Goal: Check status: Check status

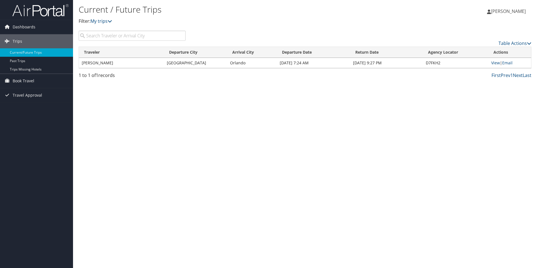
click at [266, 66] on td "Orlando" at bounding box center [252, 63] width 50 height 10
click at [496, 64] on link "View" at bounding box center [496, 62] width 9 height 5
click at [493, 63] on link "View" at bounding box center [496, 62] width 9 height 5
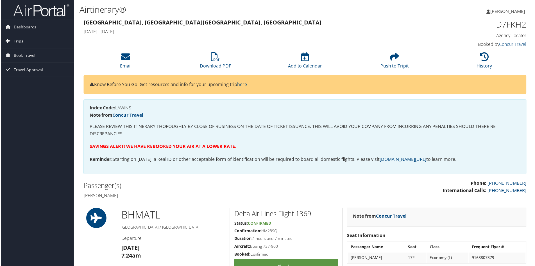
click at [16, 42] on span "Trips" at bounding box center [18, 41] width 10 height 14
click at [22, 53] on link "Current/Future Trips" at bounding box center [36, 52] width 73 height 8
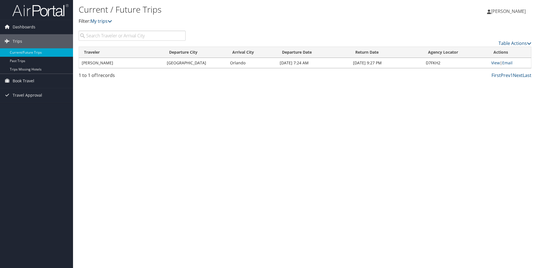
click at [190, 63] on td "[GEOGRAPHIC_DATA]" at bounding box center [195, 63] width 63 height 10
click at [30, 70] on link "Trips Missing Hotels" at bounding box center [36, 69] width 73 height 8
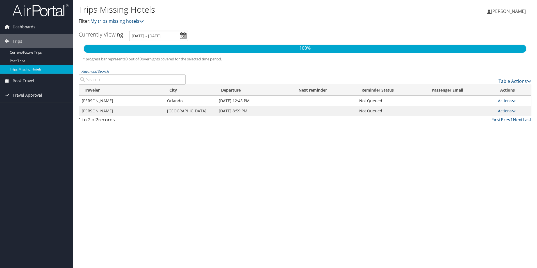
click at [31, 95] on span "Travel Approval" at bounding box center [28, 95] width 30 height 14
click at [35, 105] on link "Pending Trip Approvals" at bounding box center [36, 106] width 73 height 8
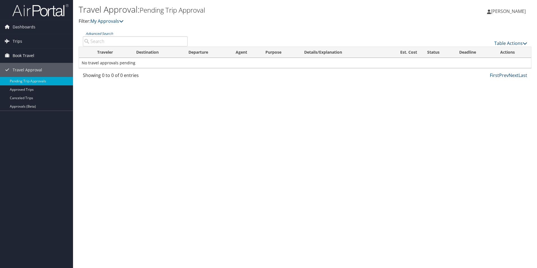
click at [19, 55] on span "Book Travel" at bounding box center [24, 56] width 22 height 14
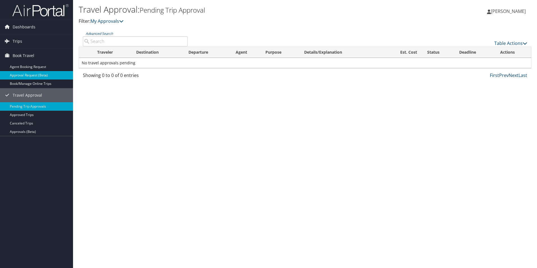
click at [23, 76] on link "Approval Request (Beta)" at bounding box center [36, 75] width 73 height 8
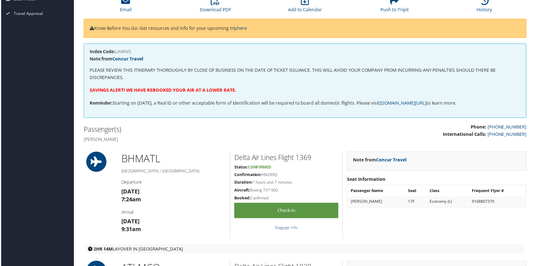
scroll to position [31, 0]
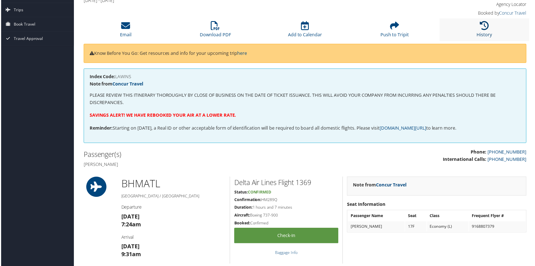
click at [485, 29] on icon at bounding box center [485, 25] width 9 height 9
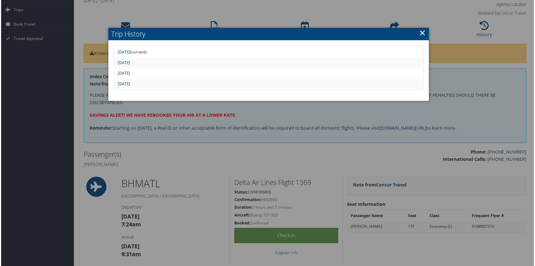
click at [422, 35] on link "×" at bounding box center [423, 32] width 6 height 11
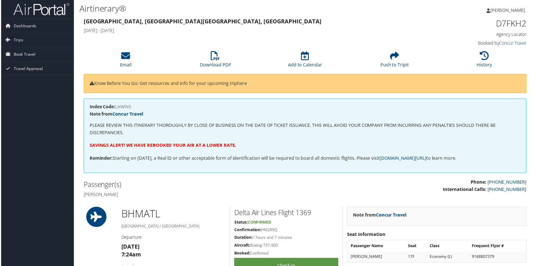
scroll to position [0, 0]
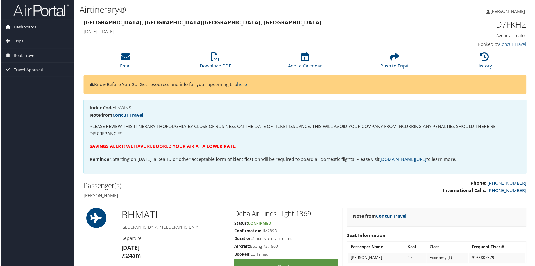
click at [23, 28] on span "Dashboards" at bounding box center [24, 27] width 23 height 14
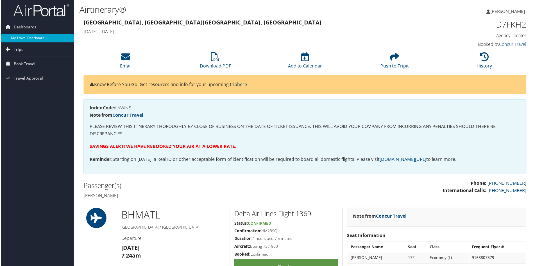
click at [23, 36] on link "My Travel Dashboard" at bounding box center [36, 38] width 73 height 8
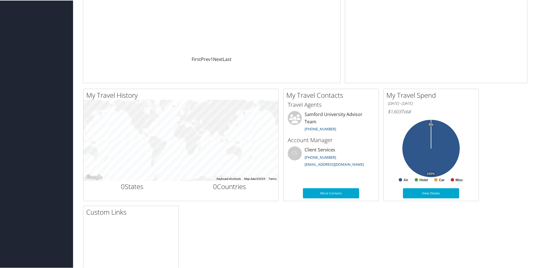
scroll to position [112, 0]
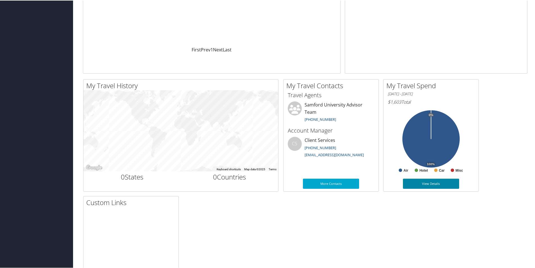
click at [421, 184] on link "View Details" at bounding box center [431, 183] width 56 height 10
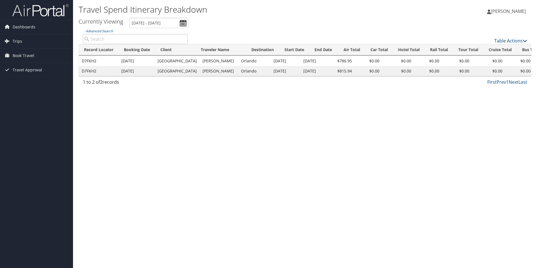
click at [512, 42] on link "Table Actions" at bounding box center [511, 41] width 33 height 6
click at [231, 116] on div at bounding box center [268, 134] width 537 height 268
click at [22, 69] on span "Travel Approval" at bounding box center [28, 70] width 30 height 14
click at [21, 91] on link "Approved Trips" at bounding box center [36, 89] width 73 height 8
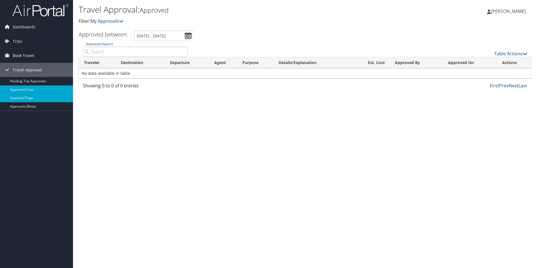
click at [24, 97] on link "Canceled Trips" at bounding box center [36, 98] width 73 height 8
click at [15, 42] on span "Trips" at bounding box center [18, 41] width 10 height 14
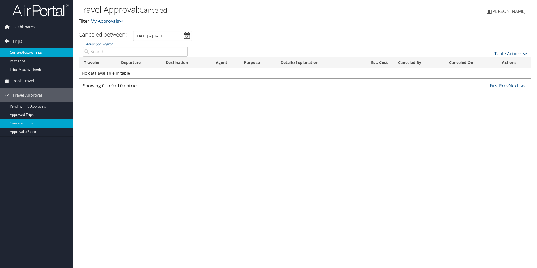
click at [23, 53] on link "Current/Future Trips" at bounding box center [36, 52] width 73 height 8
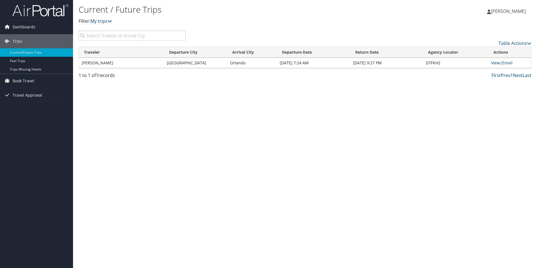
click at [498, 64] on link "View" at bounding box center [496, 62] width 9 height 5
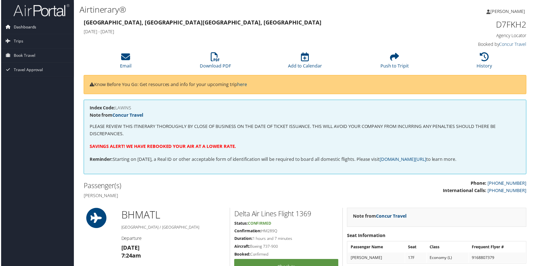
click at [17, 28] on span "Dashboards" at bounding box center [24, 27] width 23 height 14
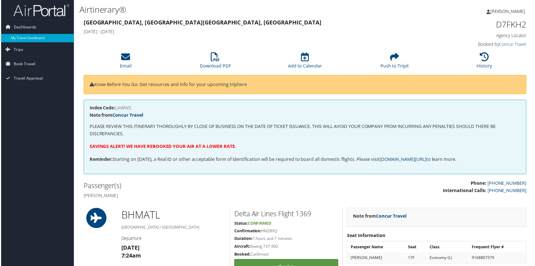
click at [17, 35] on link "My Travel Dashboard" at bounding box center [36, 38] width 73 height 8
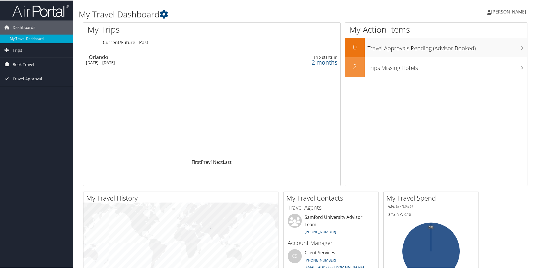
click at [112, 63] on div "[DATE] - [DATE]" at bounding box center [163, 62] width 155 height 5
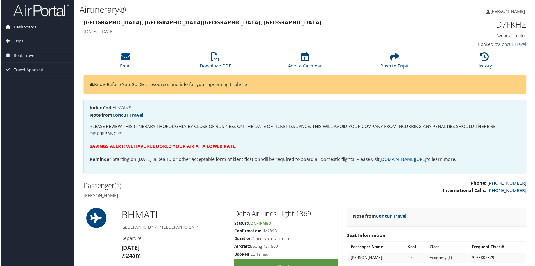
click at [23, 28] on span "Dashboards" at bounding box center [24, 27] width 23 height 14
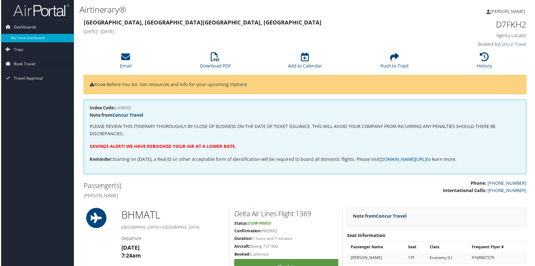
click at [20, 38] on link "My Travel Dashboard" at bounding box center [36, 38] width 73 height 8
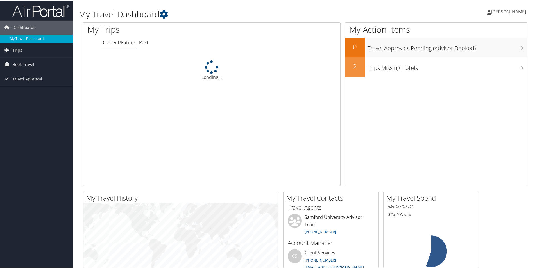
click at [502, 14] on span "[PERSON_NAME]" at bounding box center [508, 11] width 35 height 6
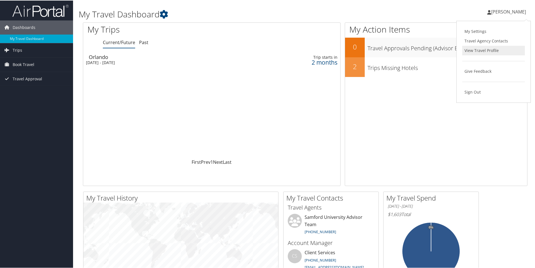
click at [483, 48] on link "View Travel Profile" at bounding box center [493, 50] width 63 height 10
